Goal: Task Accomplishment & Management: Complete application form

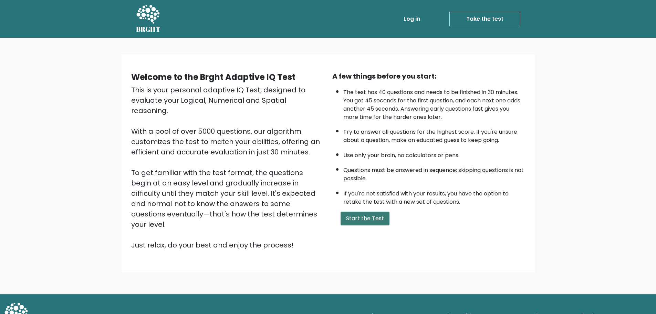
click at [366, 218] on button "Start the Test" at bounding box center [365, 218] width 49 height 14
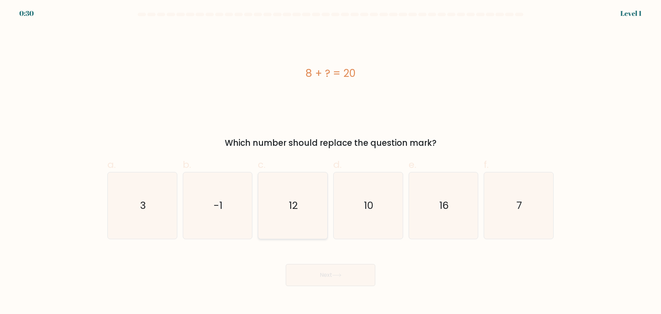
click at [301, 204] on icon "12" at bounding box center [293, 205] width 66 height 66
click at [331, 162] on input "c. 12" at bounding box center [331, 159] width 0 height 4
radio input "true"
click at [332, 274] on button "Next" at bounding box center [331, 275] width 90 height 22
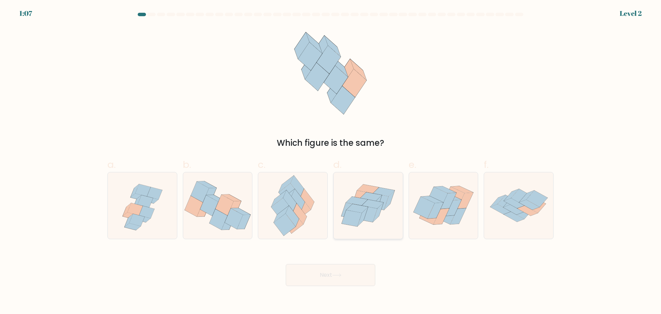
click at [372, 204] on icon at bounding box center [373, 203] width 22 height 9
click at [331, 162] on input "d." at bounding box center [331, 159] width 0 height 4
radio input "true"
click at [336, 266] on button "Next" at bounding box center [331, 275] width 90 height 22
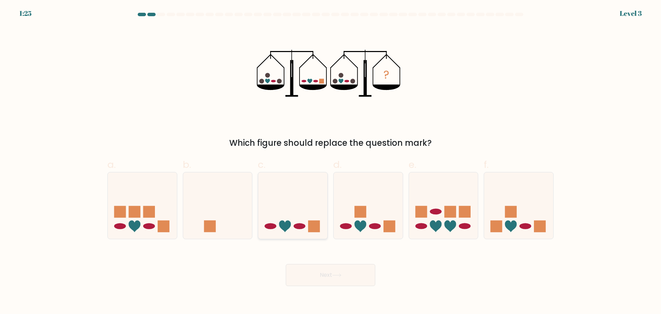
click at [292, 214] on icon at bounding box center [292, 205] width 69 height 57
click at [331, 162] on input "c." at bounding box center [331, 159] width 0 height 4
radio input "true"
click at [312, 274] on button "Next" at bounding box center [331, 275] width 90 height 22
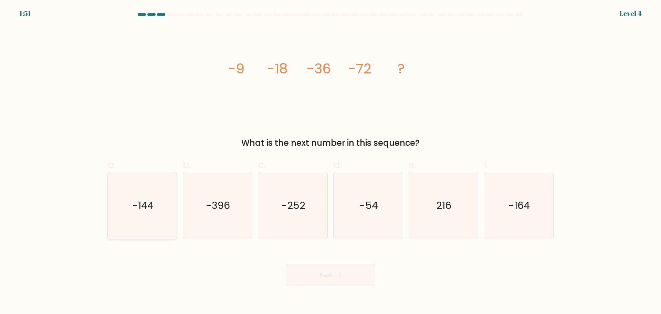
click at [160, 217] on icon "-144" at bounding box center [142, 205] width 66 height 66
click at [331, 162] on input "a. -144" at bounding box center [331, 159] width 0 height 4
radio input "true"
click at [355, 274] on button "Next" at bounding box center [331, 275] width 90 height 22
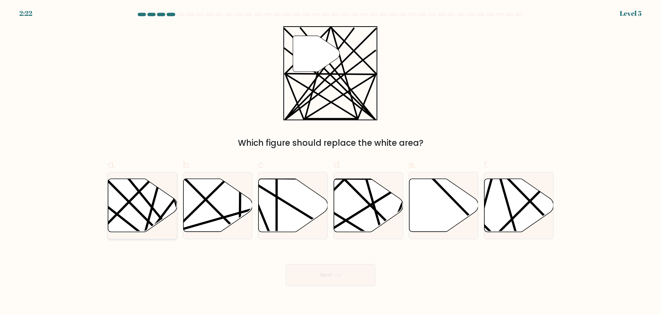
click at [138, 214] on icon at bounding box center [142, 204] width 69 height 53
click at [331, 162] on input "a." at bounding box center [331, 159] width 0 height 4
radio input "true"
click at [340, 277] on button "Next" at bounding box center [331, 275] width 90 height 22
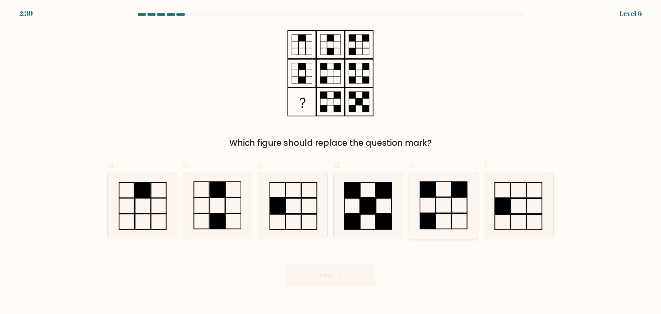
click at [452, 207] on rect at bounding box center [459, 204] width 15 height 15
click at [331, 162] on input "e." at bounding box center [331, 159] width 0 height 4
radio input "true"
click at [332, 272] on button "Next" at bounding box center [331, 275] width 90 height 22
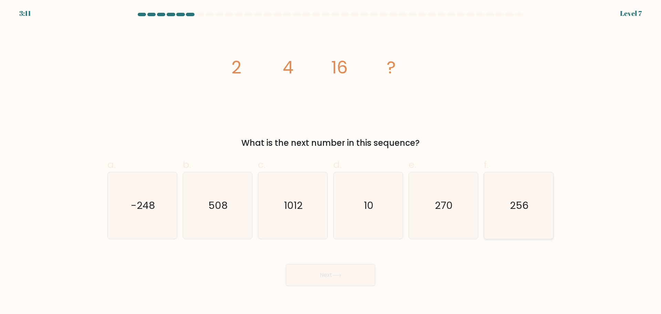
click at [525, 221] on icon "256" at bounding box center [519, 205] width 66 height 66
click at [331, 162] on input "f. 256" at bounding box center [331, 159] width 0 height 4
radio input "true"
click at [325, 270] on button "Next" at bounding box center [331, 275] width 90 height 22
click at [322, 270] on button "Next" at bounding box center [331, 275] width 90 height 22
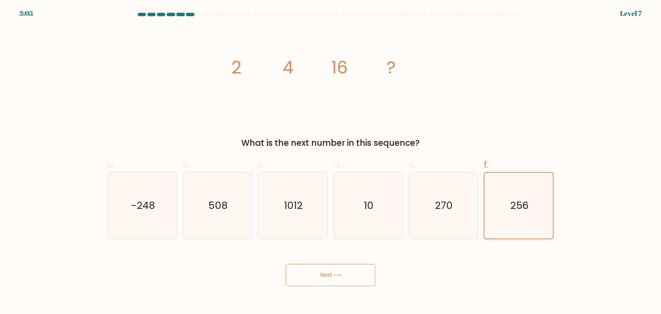
click at [527, 204] on text "256" at bounding box center [519, 205] width 18 height 14
click at [331, 162] on input "f. 256" at bounding box center [331, 159] width 0 height 4
click at [330, 279] on button "Next" at bounding box center [331, 275] width 90 height 22
click at [435, 210] on icon "270" at bounding box center [443, 205] width 66 height 66
click at [331, 162] on input "e. 270" at bounding box center [331, 159] width 0 height 4
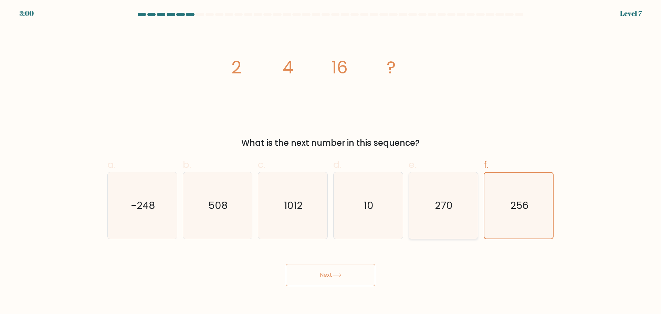
radio input "true"
click at [509, 203] on icon "256" at bounding box center [519, 205] width 66 height 66
click at [331, 162] on input "f. 256" at bounding box center [331, 159] width 0 height 4
radio input "true"
click at [335, 273] on icon at bounding box center [336, 275] width 9 height 4
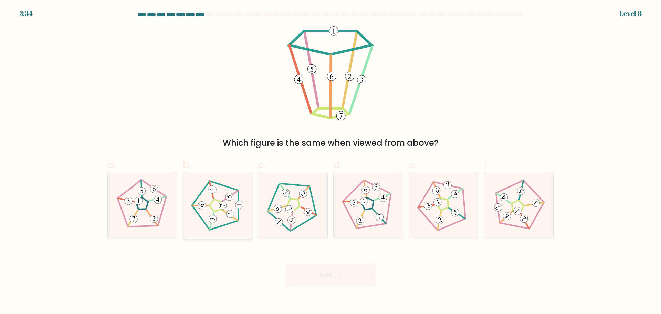
click at [198, 211] on icon at bounding box center [217, 205] width 53 height 53
click at [331, 162] on input "b." at bounding box center [331, 159] width 0 height 4
radio input "true"
click at [359, 279] on button "Next" at bounding box center [331, 275] width 90 height 22
click at [302, 276] on button "Next" at bounding box center [331, 275] width 90 height 22
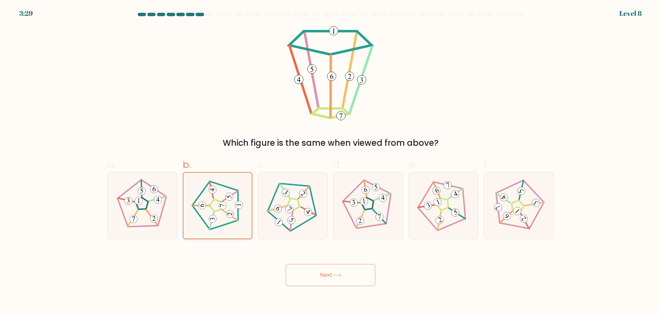
click at [208, 204] on icon at bounding box center [218, 205] width 53 height 53
click at [331, 162] on input "b." at bounding box center [331, 159] width 0 height 4
click at [323, 269] on button "Next" at bounding box center [331, 275] width 90 height 22
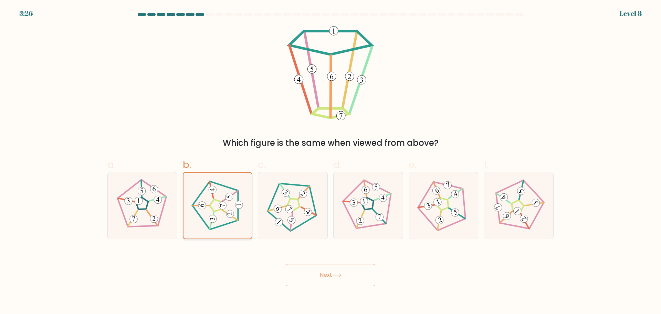
click at [242, 206] on 189 at bounding box center [239, 205] width 8 height 8
click at [331, 162] on input "b." at bounding box center [331, 159] width 0 height 4
click at [242, 206] on 189 at bounding box center [239, 205] width 8 height 8
click at [331, 162] on input "b." at bounding box center [331, 159] width 0 height 4
click at [242, 206] on 189 at bounding box center [239, 205] width 8 height 8
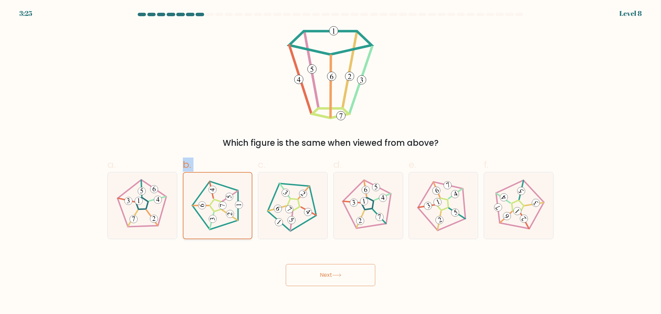
click at [331, 162] on input "b." at bounding box center [331, 159] width 0 height 4
click at [225, 213] on icon at bounding box center [218, 205] width 53 height 53
click at [331, 162] on input "b." at bounding box center [331, 159] width 0 height 4
click at [194, 161] on label "b." at bounding box center [218, 197] width 70 height 81
click at [331, 161] on input "b." at bounding box center [331, 159] width 0 height 4
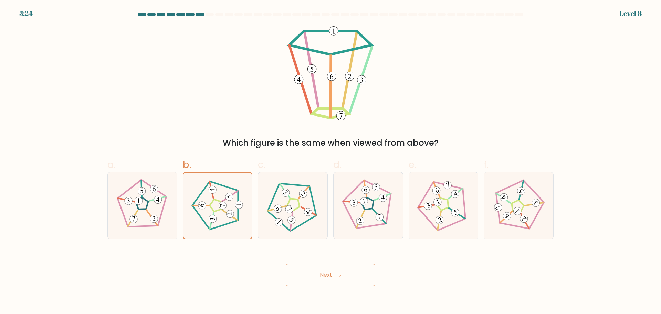
click at [333, 275] on button "Next" at bounding box center [331, 275] width 90 height 22
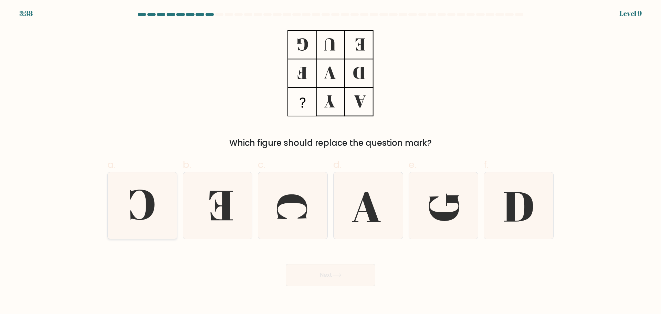
click at [166, 210] on icon at bounding box center [142, 205] width 66 height 66
click at [331, 162] on input "a." at bounding box center [331, 159] width 0 height 4
radio input "true"
click at [382, 262] on div "Next" at bounding box center [330, 266] width 455 height 39
click at [355, 278] on button "Next" at bounding box center [331, 275] width 90 height 22
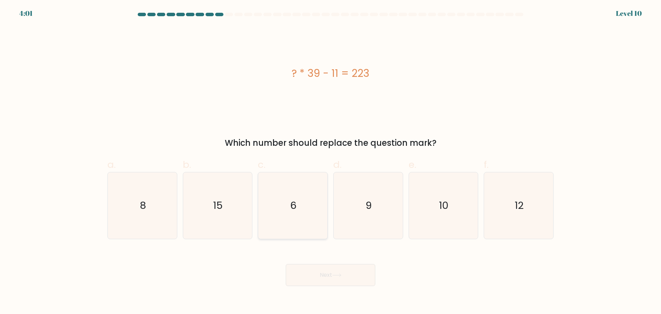
click at [294, 216] on icon "6" at bounding box center [293, 205] width 66 height 66
click at [331, 162] on input "c. 6" at bounding box center [331, 159] width 0 height 4
radio input "true"
click at [326, 272] on button "Next" at bounding box center [331, 275] width 90 height 22
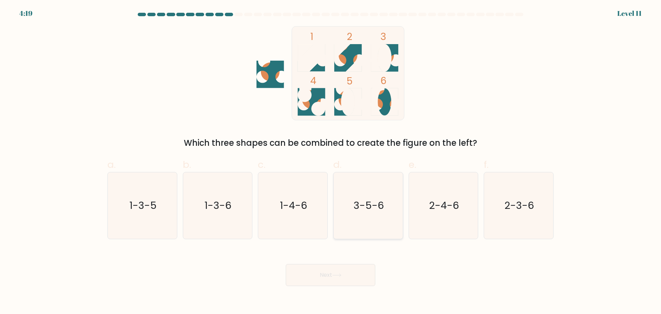
click at [366, 204] on text "3-5-6" at bounding box center [369, 205] width 30 height 14
click at [331, 162] on input "d. 3-5-6" at bounding box center [331, 159] width 0 height 4
radio input "true"
click at [335, 276] on icon at bounding box center [336, 275] width 9 height 4
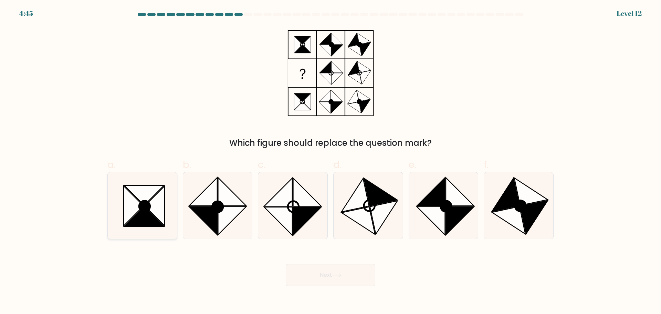
click at [126, 218] on icon at bounding box center [134, 206] width 20 height 40
click at [331, 162] on input "a." at bounding box center [331, 159] width 0 height 4
radio input "true"
click at [320, 273] on button "Next" at bounding box center [331, 275] width 90 height 22
click at [312, 278] on button "Next" at bounding box center [331, 275] width 90 height 22
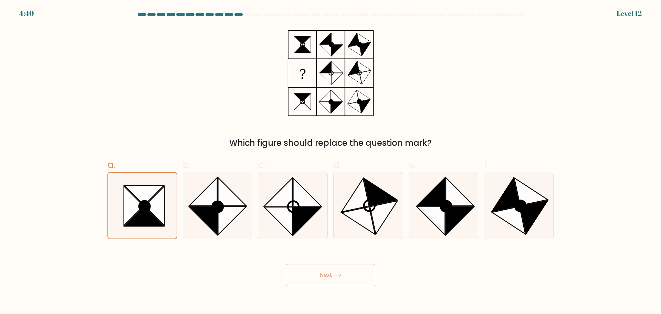
click at [347, 274] on button "Next" at bounding box center [331, 275] width 90 height 22
click at [124, 199] on icon at bounding box center [134, 205] width 20 height 39
click at [331, 162] on input "a." at bounding box center [331, 159] width 0 height 4
click at [328, 267] on button "Next" at bounding box center [331, 275] width 90 height 22
click at [326, 273] on button "Next" at bounding box center [331, 275] width 90 height 22
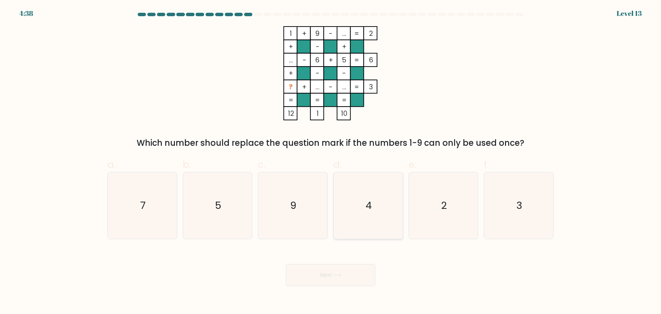
click at [370, 205] on text "4" at bounding box center [369, 205] width 6 height 14
click at [331, 162] on input "d. 4" at bounding box center [331, 159] width 0 height 4
radio input "true"
click at [340, 274] on icon at bounding box center [336, 275] width 9 height 4
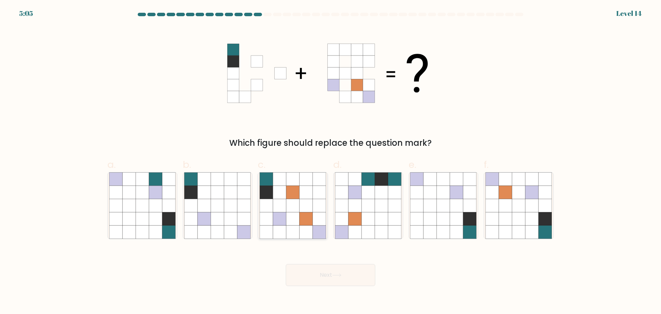
click at [306, 222] on icon at bounding box center [306, 218] width 13 height 13
click at [331, 162] on input "c." at bounding box center [331, 159] width 0 height 4
radio input "true"
click at [338, 270] on button "Next" at bounding box center [331, 275] width 90 height 22
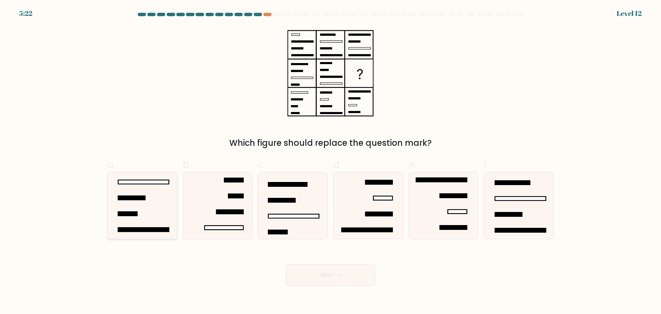
click at [148, 206] on icon at bounding box center [142, 205] width 66 height 66
click at [331, 162] on input "a." at bounding box center [331, 159] width 0 height 4
radio input "true"
click at [346, 272] on button "Next" at bounding box center [331, 275] width 90 height 22
click at [325, 270] on button "Next" at bounding box center [331, 275] width 90 height 22
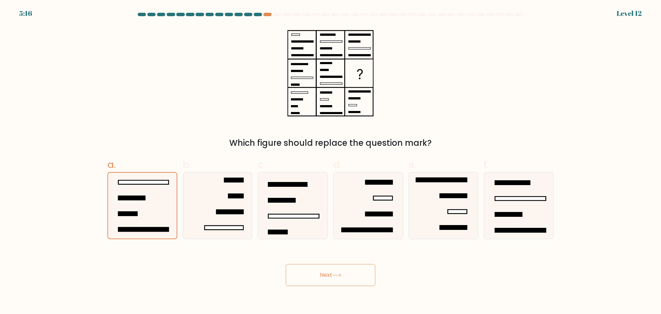
click at [340, 279] on button "Next" at bounding box center [331, 275] width 90 height 22
click at [326, 268] on button "Next" at bounding box center [331, 275] width 90 height 22
click at [146, 207] on icon at bounding box center [143, 206] width 66 height 66
click at [331, 162] on input "a." at bounding box center [331, 159] width 0 height 4
click at [341, 276] on icon at bounding box center [337, 274] width 8 height 3
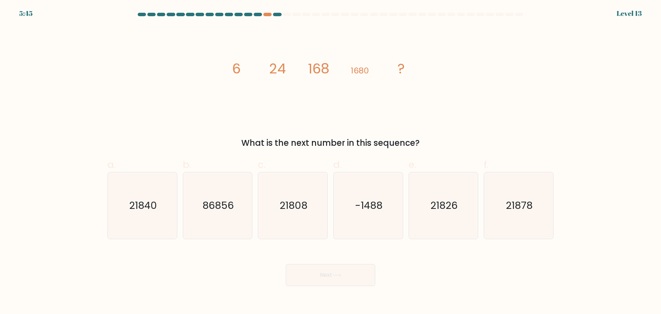
click at [403, 71] on tspan "?" at bounding box center [401, 68] width 7 height 19
click at [148, 221] on icon "21840" at bounding box center [142, 205] width 66 height 66
click at [331, 162] on input "a. 21840" at bounding box center [331, 159] width 0 height 4
radio input "true"
click at [353, 275] on button "Next" at bounding box center [331, 275] width 90 height 22
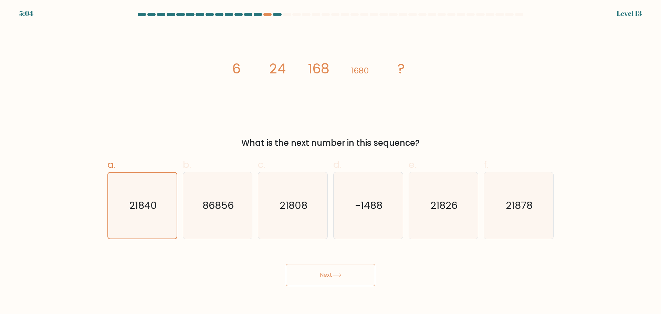
click at [341, 277] on button "Next" at bounding box center [331, 275] width 90 height 22
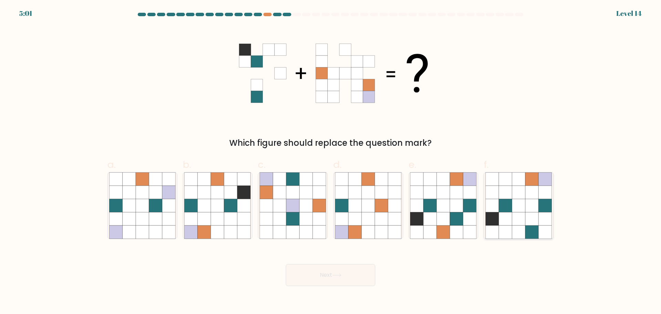
click at [538, 215] on icon at bounding box center [532, 218] width 13 height 13
click at [331, 162] on input "f." at bounding box center [331, 159] width 0 height 4
radio input "true"
click at [321, 277] on button "Next" at bounding box center [331, 275] width 90 height 22
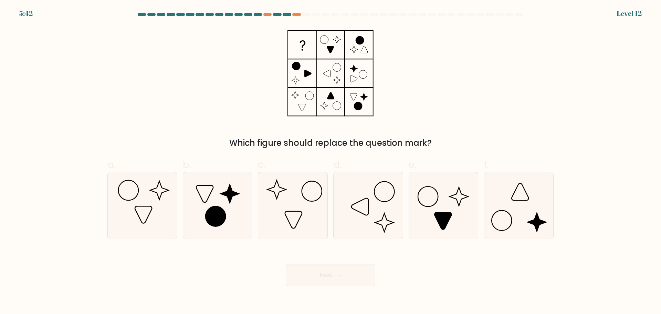
click at [442, 262] on div "Next" at bounding box center [330, 266] width 455 height 39
click at [143, 218] on icon at bounding box center [142, 205] width 66 height 66
click at [331, 162] on input "a." at bounding box center [331, 159] width 0 height 4
radio input "true"
click at [291, 274] on button "Next" at bounding box center [331, 275] width 90 height 22
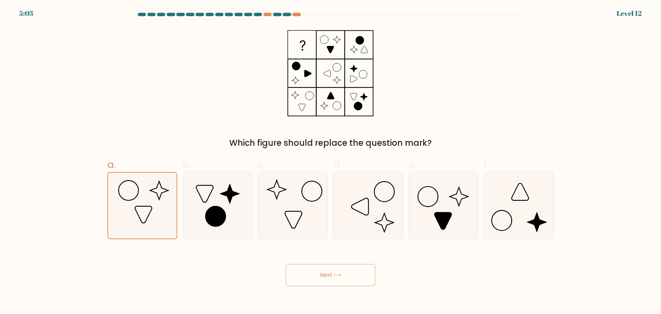
click at [347, 282] on button "Next" at bounding box center [331, 275] width 90 height 22
click at [127, 222] on icon at bounding box center [143, 206] width 66 height 66
click at [331, 162] on input "a." at bounding box center [331, 159] width 0 height 4
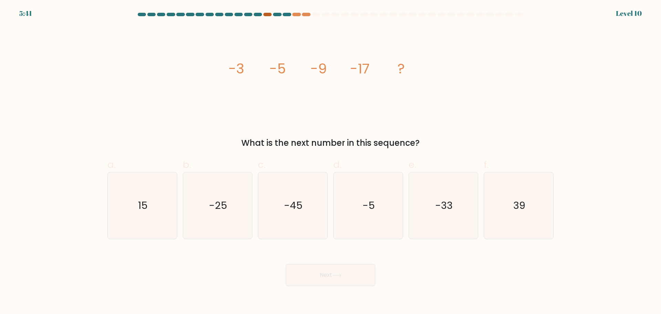
click at [267, 16] on div at bounding box center [267, 14] width 8 height 3
click at [447, 214] on icon "-33" at bounding box center [443, 205] width 66 height 66
click at [331, 162] on input "e. -33" at bounding box center [331, 159] width 0 height 4
radio input "true"
click at [361, 278] on button "Next" at bounding box center [331, 275] width 90 height 22
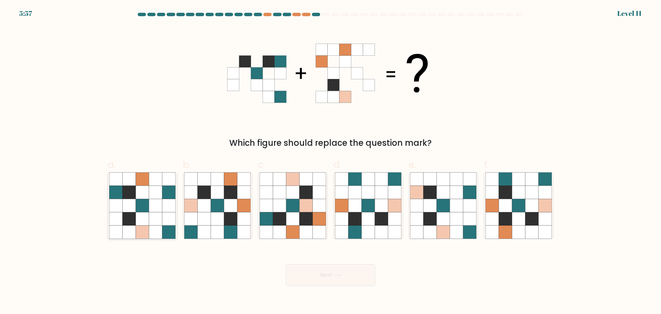
click at [141, 201] on icon at bounding box center [142, 205] width 13 height 13
click at [331, 162] on input "a." at bounding box center [331, 159] width 0 height 4
radio input "true"
click at [339, 278] on button "Next" at bounding box center [331, 275] width 90 height 22
click at [341, 280] on button "Next" at bounding box center [331, 275] width 90 height 22
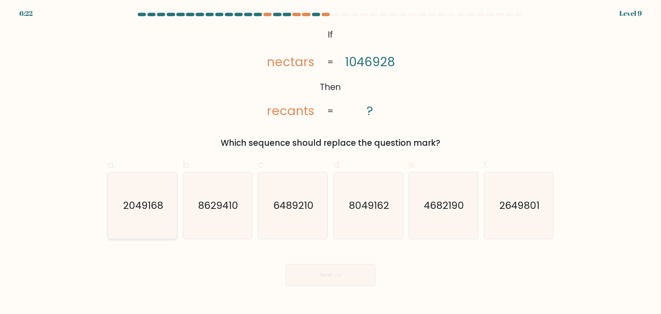
click at [166, 215] on icon "2049168" at bounding box center [142, 205] width 66 height 66
click at [331, 162] on input "a. 2049168" at bounding box center [331, 159] width 0 height 4
radio input "true"
click at [327, 270] on button "Next" at bounding box center [331, 275] width 90 height 22
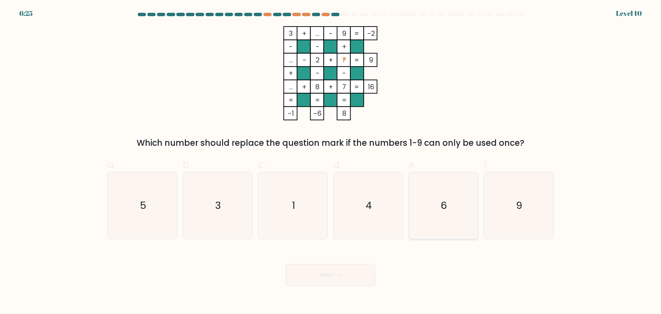
click at [462, 217] on icon "6" at bounding box center [443, 205] width 66 height 66
click at [331, 162] on input "e. 6" at bounding box center [331, 159] width 0 height 4
radio input "true"
click at [335, 272] on button "Next" at bounding box center [331, 275] width 90 height 22
click at [326, 281] on button "Next" at bounding box center [331, 275] width 90 height 22
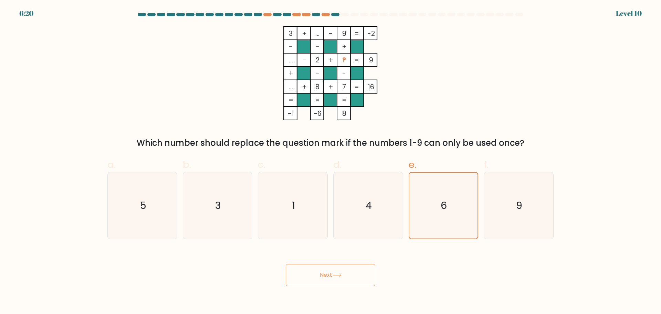
click at [332, 272] on button "Next" at bounding box center [331, 275] width 90 height 22
click at [336, 281] on button "Next" at bounding box center [331, 275] width 90 height 22
click at [332, 277] on button "Next" at bounding box center [331, 275] width 90 height 22
click at [460, 219] on icon "6" at bounding box center [444, 206] width 66 height 66
click at [331, 162] on input "e. 6" at bounding box center [331, 159] width 0 height 4
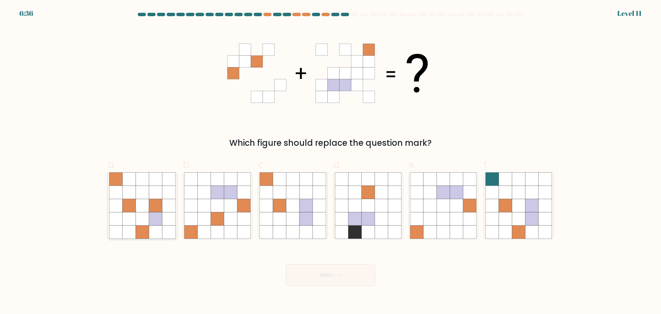
click at [141, 218] on icon at bounding box center [142, 218] width 13 height 13
click at [331, 162] on input "a." at bounding box center [331, 159] width 0 height 4
radio input "true"
click at [361, 267] on button "Next" at bounding box center [331, 275] width 90 height 22
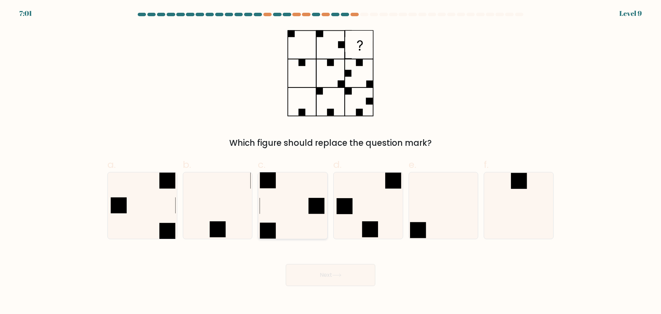
click at [304, 206] on icon at bounding box center [293, 205] width 66 height 66
click at [331, 162] on input "c." at bounding box center [331, 159] width 0 height 4
radio input "true"
click at [308, 273] on button "Next" at bounding box center [331, 275] width 90 height 22
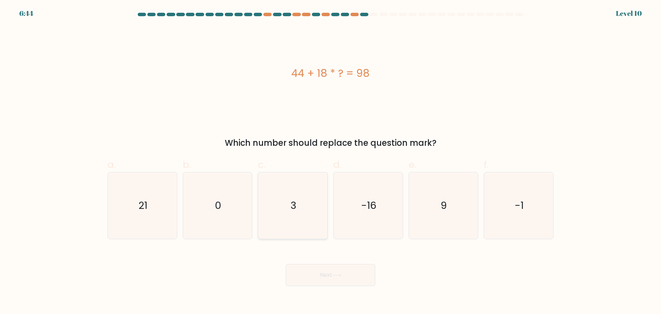
click at [304, 192] on icon "3" at bounding box center [293, 205] width 66 height 66
click at [331, 162] on input "c. 3" at bounding box center [331, 159] width 0 height 4
radio input "true"
click at [314, 266] on button "Next" at bounding box center [331, 275] width 90 height 22
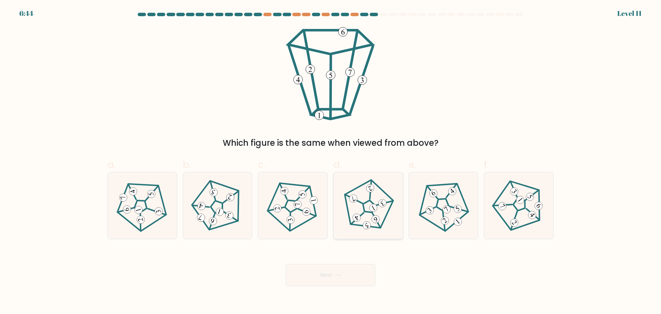
click at [365, 205] on icon at bounding box center [368, 205] width 53 height 53
click at [331, 162] on input "d." at bounding box center [331, 159] width 0 height 4
radio input "true"
click at [325, 278] on button "Next" at bounding box center [331, 275] width 90 height 22
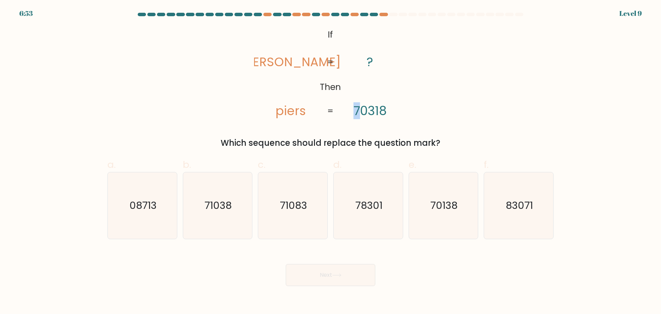
drag, startPoint x: 356, startPoint y: 114, endPoint x: 359, endPoint y: 114, distance: 3.5
click at [359, 114] on tspan "70318" at bounding box center [370, 110] width 33 height 17
drag, startPoint x: 359, startPoint y: 115, endPoint x: 354, endPoint y: 114, distance: 5.5
click at [354, 114] on tspan "70318" at bounding box center [370, 110] width 33 height 17
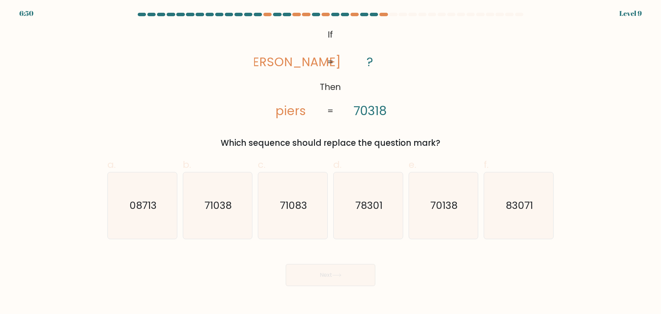
click at [411, 111] on div "@import url('https://fonts.googleapis.com/css?family=Abril+Fatface:400,100,100i…" at bounding box center [330, 87] width 455 height 123
click at [223, 224] on icon "71038" at bounding box center [217, 205] width 66 height 66
click at [331, 162] on input "b. 71038" at bounding box center [331, 159] width 0 height 4
radio input "true"
click at [307, 272] on button "Next" at bounding box center [331, 275] width 90 height 22
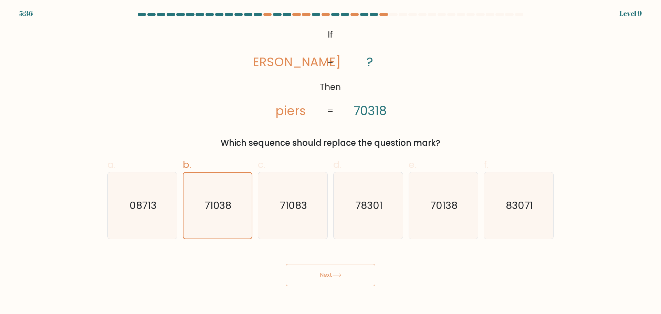
click at [569, 282] on form "If ?" at bounding box center [330, 149] width 661 height 273
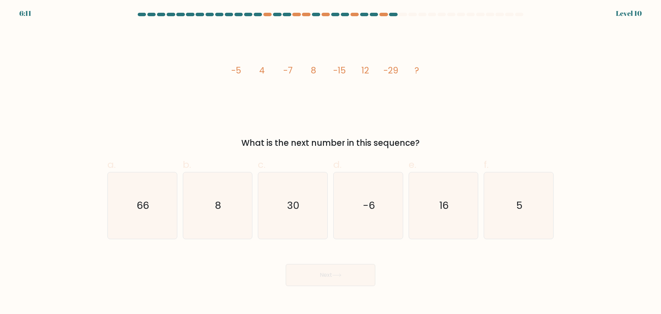
drag, startPoint x: 241, startPoint y: 143, endPoint x: 415, endPoint y: 127, distance: 174.6
click at [415, 127] on div "image/svg+xml -5 4 -7 8 -15 12 -29 ? What is the next number in this sequence?" at bounding box center [330, 87] width 455 height 123
click at [454, 151] on form at bounding box center [330, 149] width 661 height 273
click at [465, 217] on icon "16" at bounding box center [443, 205] width 66 height 66
click at [331, 162] on input "e. 16" at bounding box center [331, 159] width 0 height 4
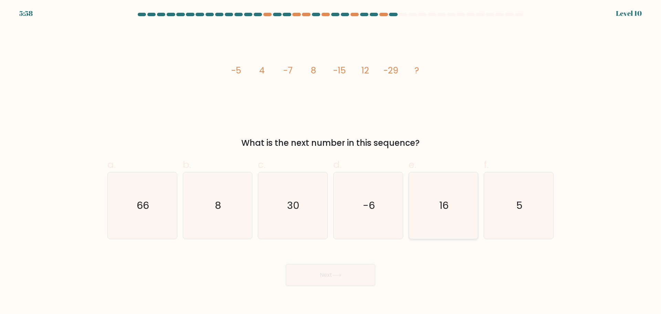
radio input "true"
click at [344, 274] on button "Next" at bounding box center [331, 275] width 90 height 22
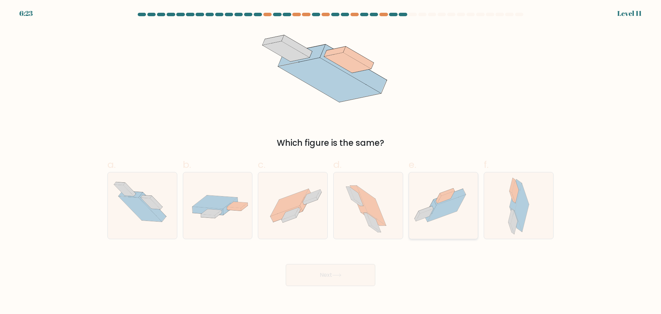
click at [445, 216] on icon at bounding box center [446, 208] width 39 height 28
click at [331, 162] on input "e." at bounding box center [331, 159] width 0 height 4
radio input "true"
click at [322, 279] on button "Next" at bounding box center [331, 275] width 90 height 22
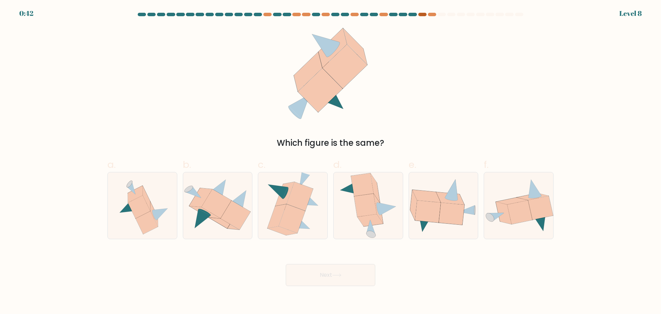
click at [424, 15] on div at bounding box center [422, 14] width 8 height 3
